Goal: Task Accomplishment & Management: Use online tool/utility

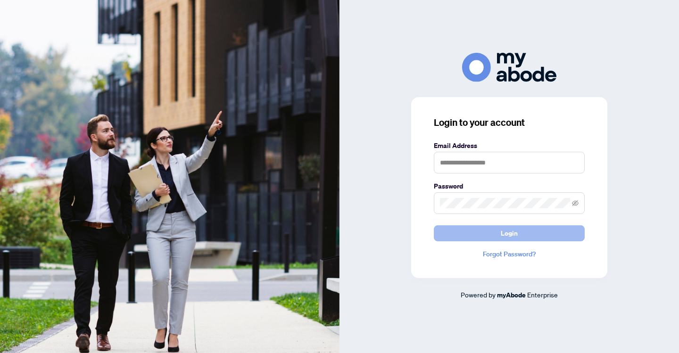
click at [516, 234] on span "Login" at bounding box center [509, 233] width 17 height 15
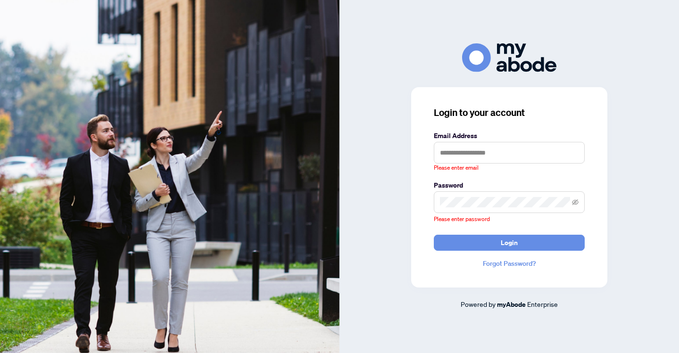
click at [653, 96] on div "Login to your account Email Address Please enter email Password Please enter pa…" at bounding box center [510, 176] width 340 height 267
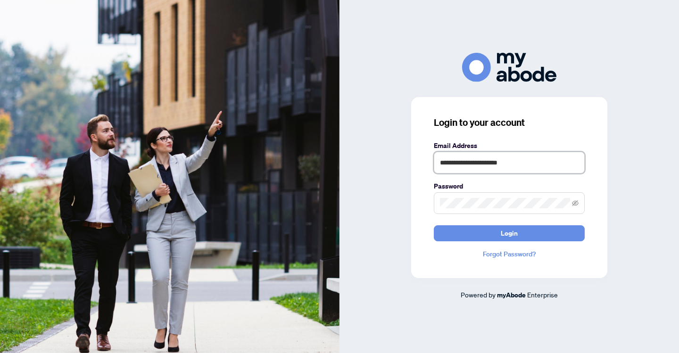
type input "**********"
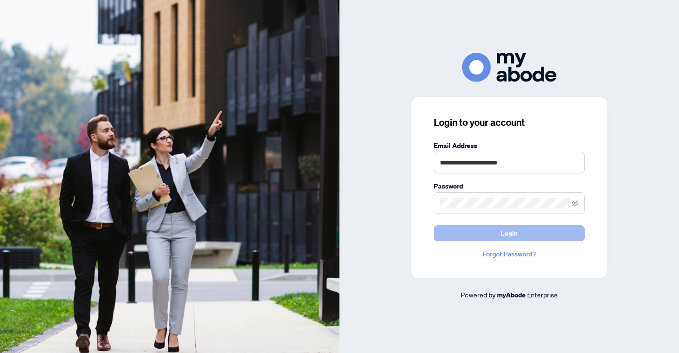
click at [510, 235] on span "Login" at bounding box center [509, 233] width 17 height 15
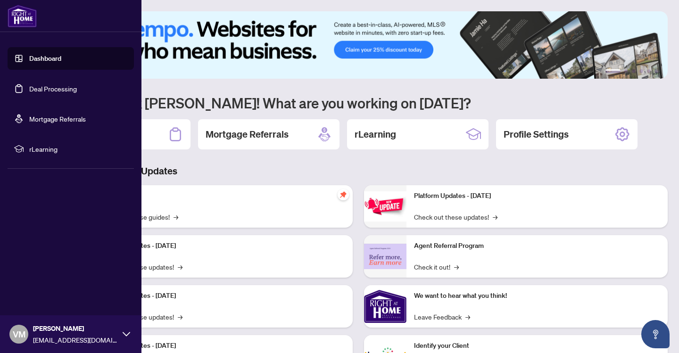
click at [46, 89] on link "Deal Processing" at bounding box center [53, 88] width 48 height 8
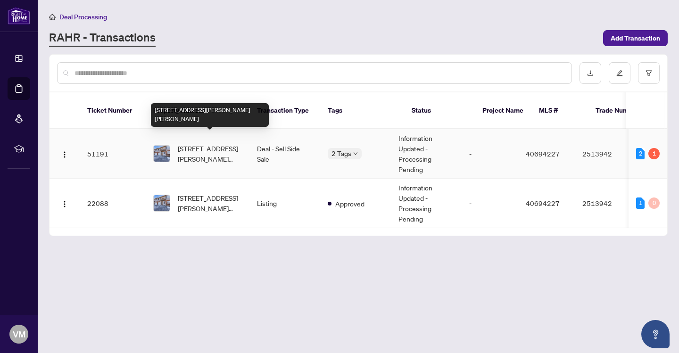
click at [203, 143] on span "[STREET_ADDRESS][PERSON_NAME][PERSON_NAME]" at bounding box center [210, 153] width 64 height 21
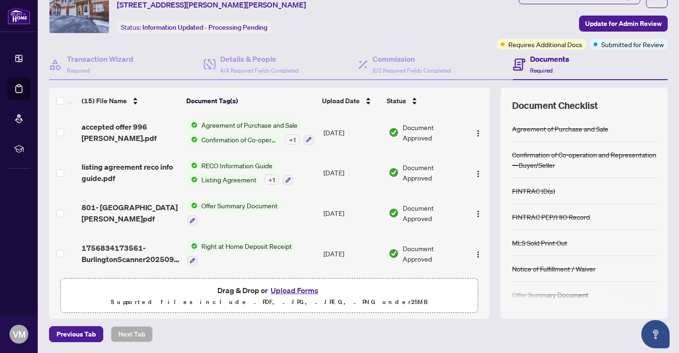
scroll to position [441, 0]
